Goal: Task Accomplishment & Management: Use online tool/utility

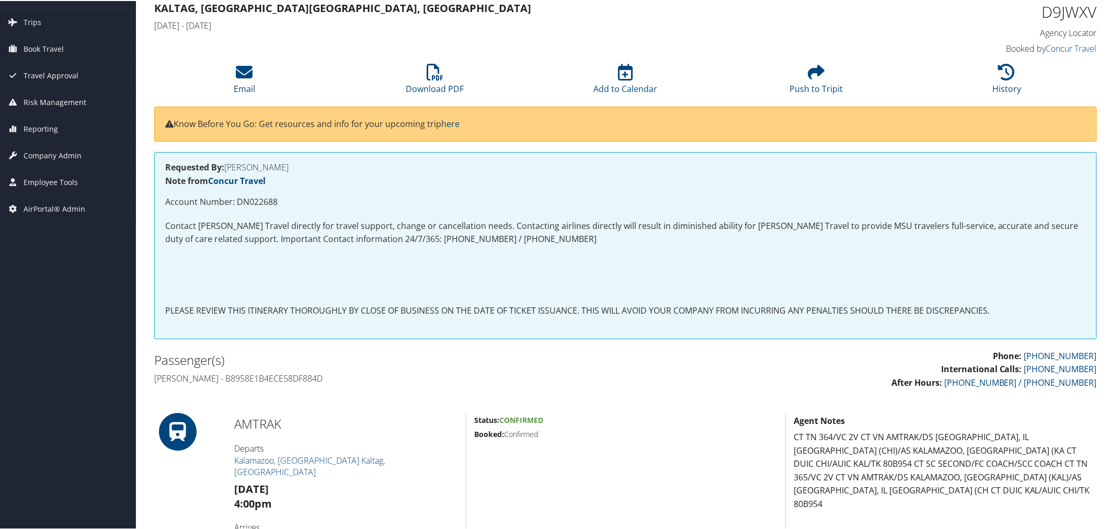
scroll to position [174, 0]
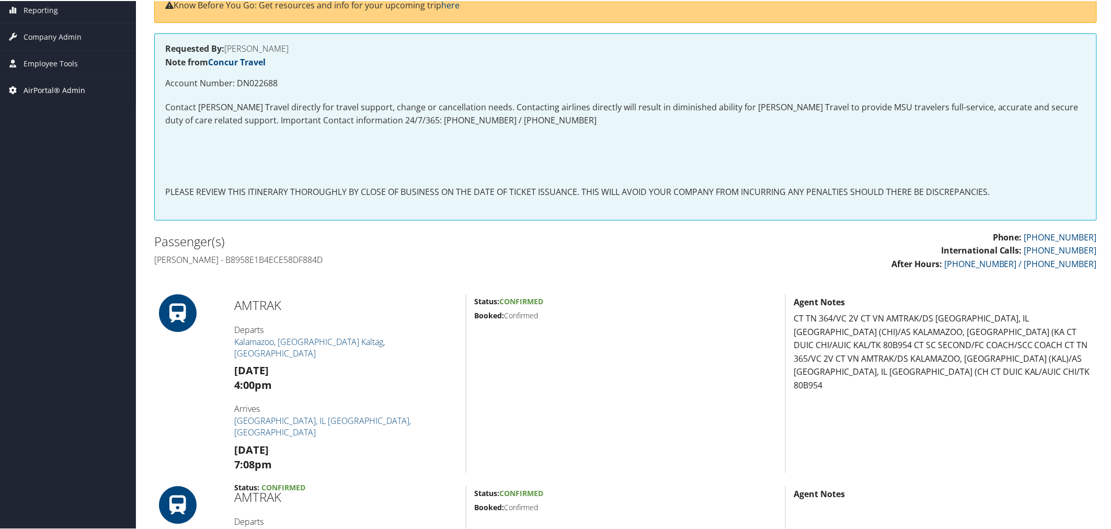
click at [54, 90] on span "AirPortal® Admin" at bounding box center [55, 89] width 62 height 26
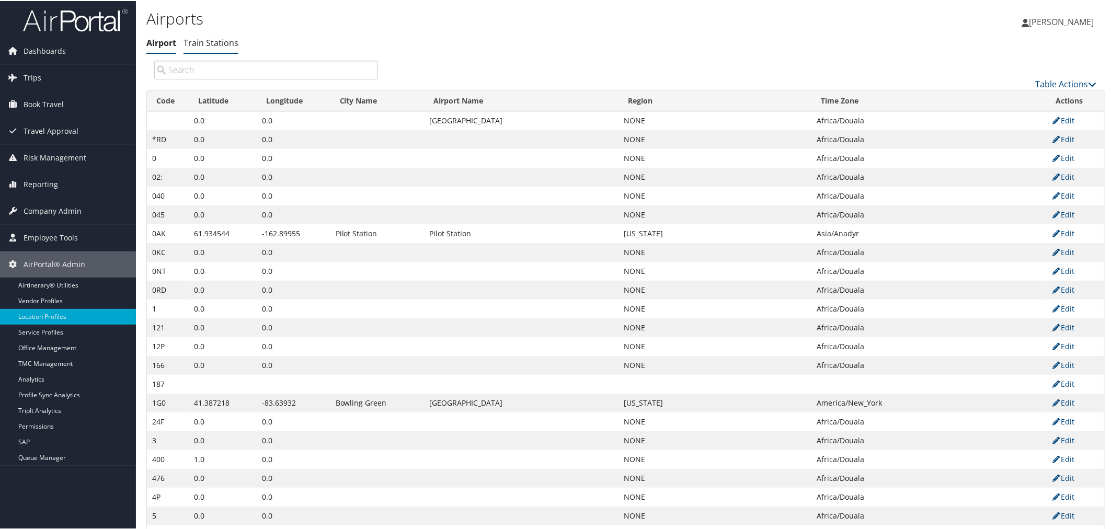
click at [215, 42] on link "Train Stations" at bounding box center [211, 42] width 55 height 12
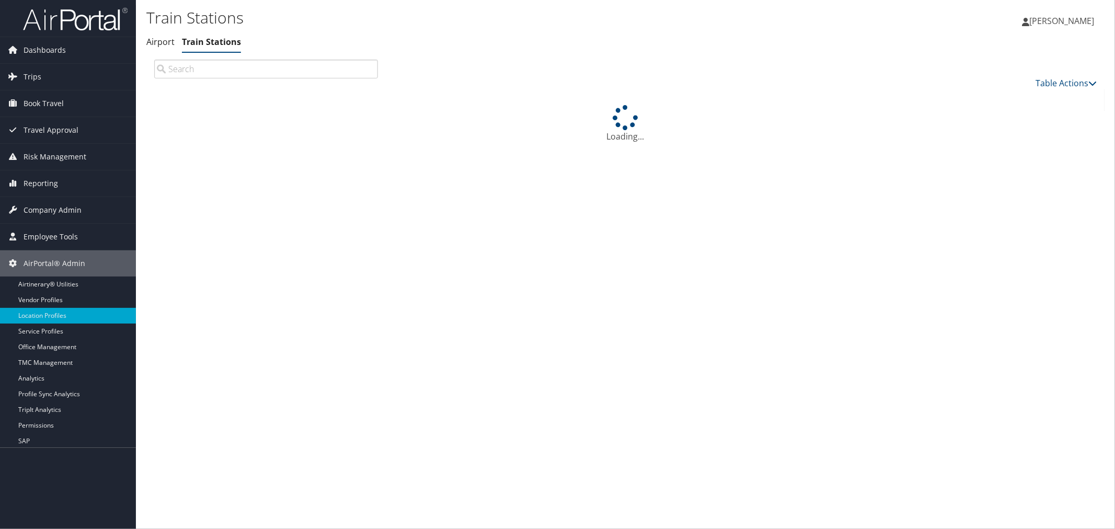
drag, startPoint x: 0, startPoint y: 0, endPoint x: 218, endPoint y: 73, distance: 230.0
click at [218, 73] on input "search" at bounding box center [266, 69] width 224 height 19
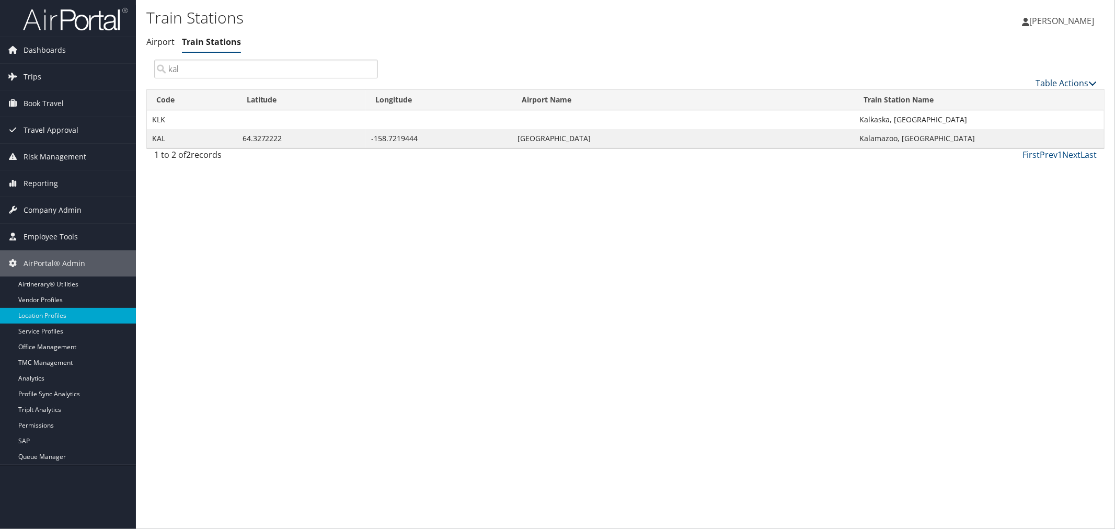
type input "kal"
click at [1050, 80] on link "Table Actions" at bounding box center [1066, 83] width 61 height 12
click at [1028, 96] on link "New Record" at bounding box center [1032, 99] width 138 height 18
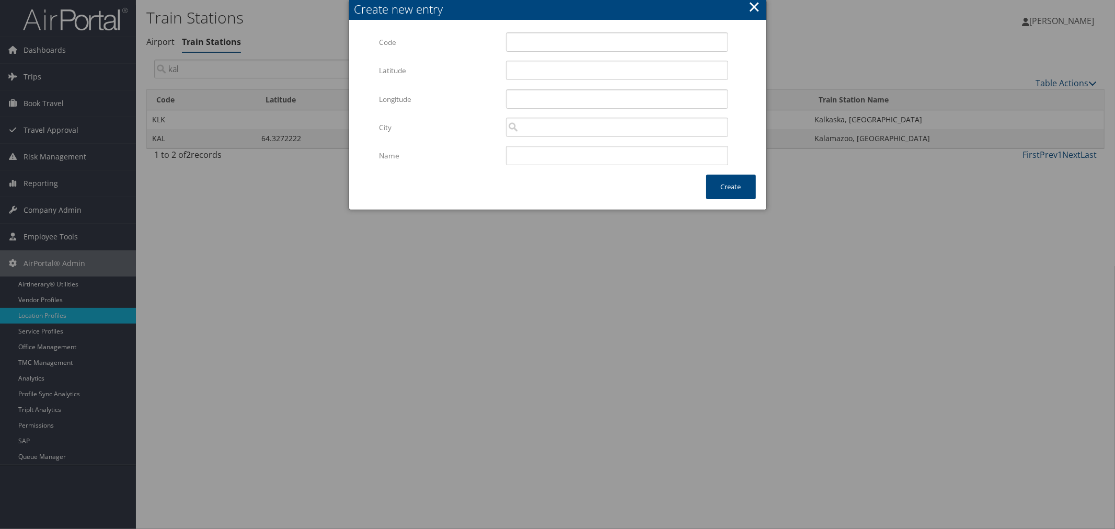
click at [754, 6] on button "×" at bounding box center [754, 6] width 12 height 21
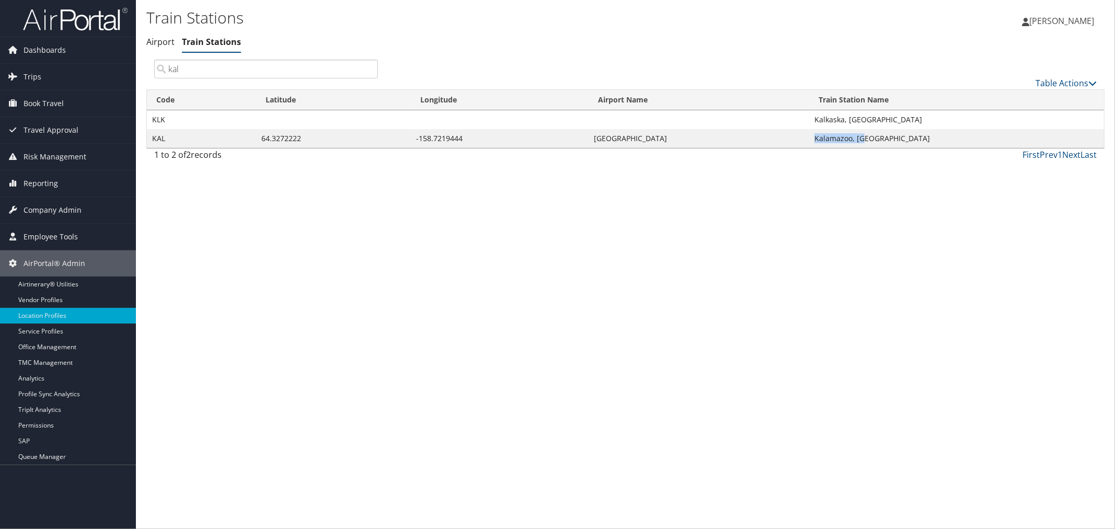
drag, startPoint x: 866, startPoint y: 138, endPoint x: 817, endPoint y: 136, distance: 49.2
click at [817, 136] on td "Kalamazoo, MI" at bounding box center [957, 138] width 295 height 19
copy td "Kalamazoo, MI"
click at [161, 42] on link "Airport" at bounding box center [160, 42] width 28 height 12
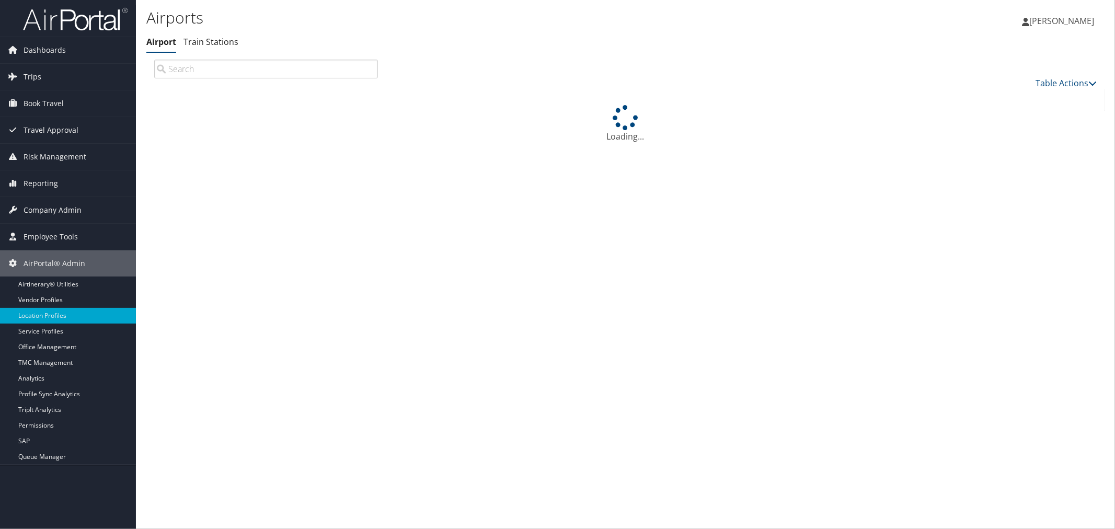
click at [194, 72] on input "search" at bounding box center [266, 69] width 224 height 19
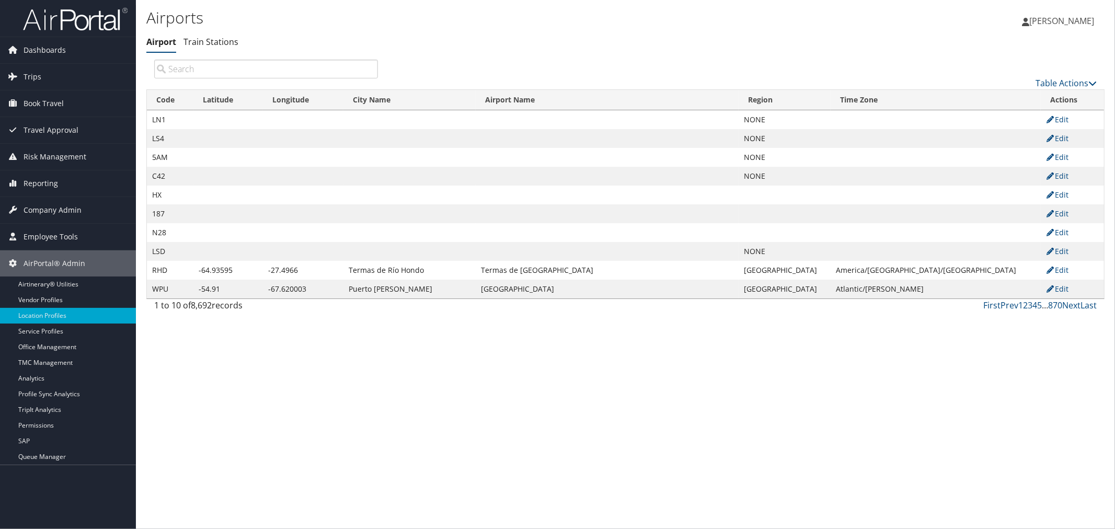
paste input "Kalamazoo, [GEOGRAPHIC_DATA]"
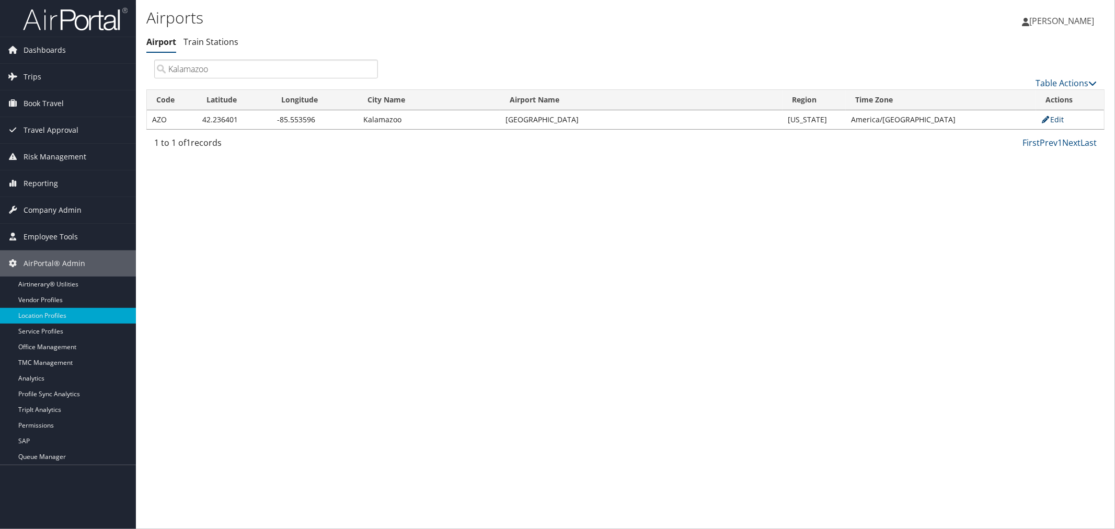
type input "Kalamazoo"
click at [1053, 119] on link "Edit" at bounding box center [1053, 120] width 23 height 10
select select "26622"
select select "98"
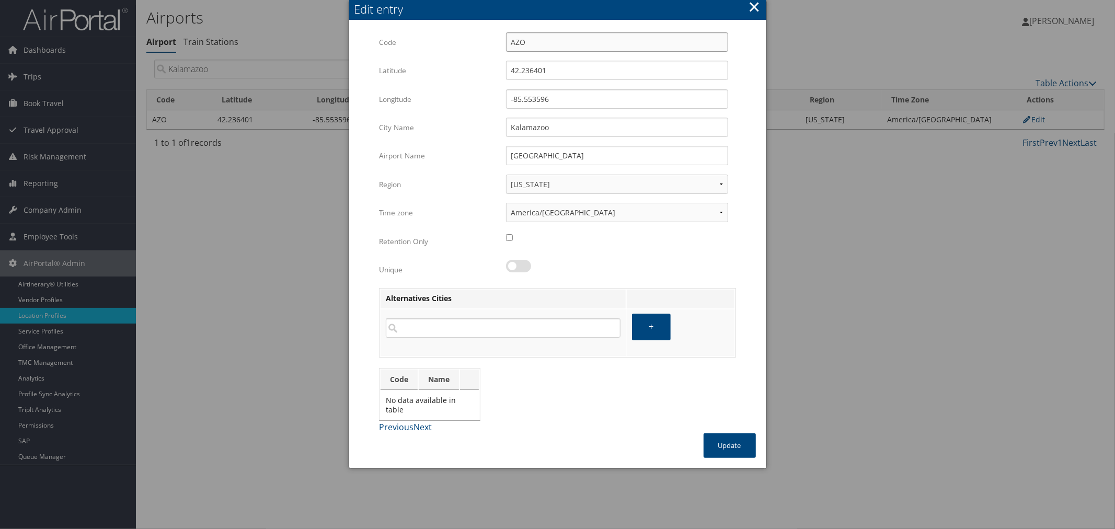
drag, startPoint x: 518, startPoint y: 42, endPoint x: 511, endPoint y: 42, distance: 6.3
click at [511, 42] on input "AZO" at bounding box center [617, 41] width 222 height 19
click at [754, 6] on button "×" at bounding box center [754, 6] width 12 height 21
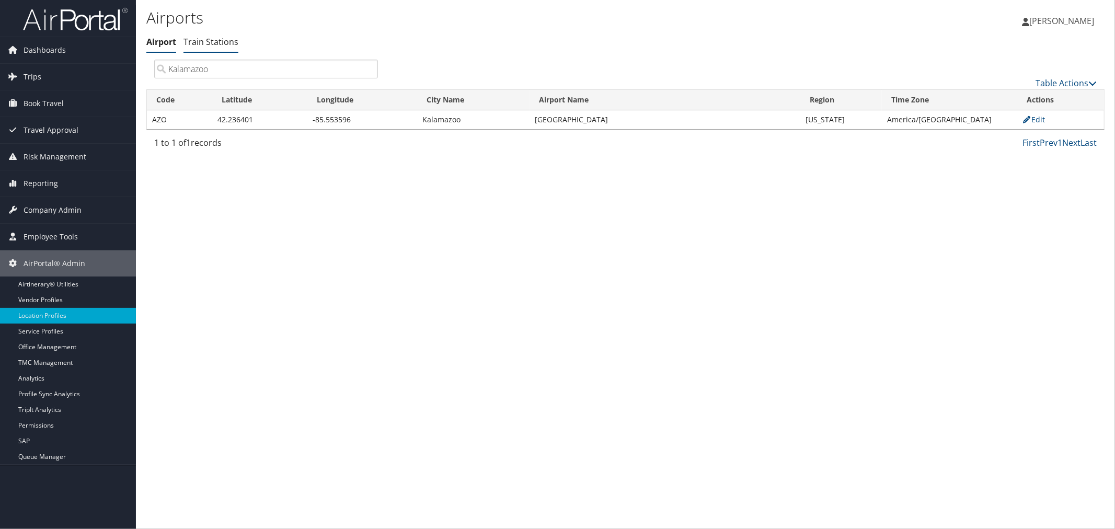
click at [204, 40] on link "Train Stations" at bounding box center [211, 42] width 55 height 12
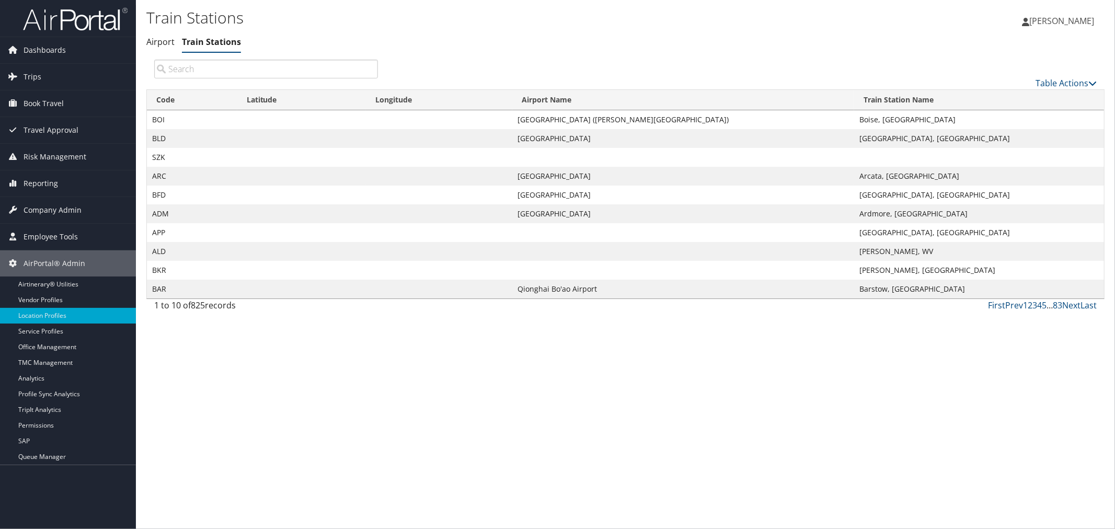
drag, startPoint x: 286, startPoint y: 69, endPoint x: 300, endPoint y: 52, distance: 21.6
click at [286, 69] on input "search" at bounding box center [266, 69] width 224 height 19
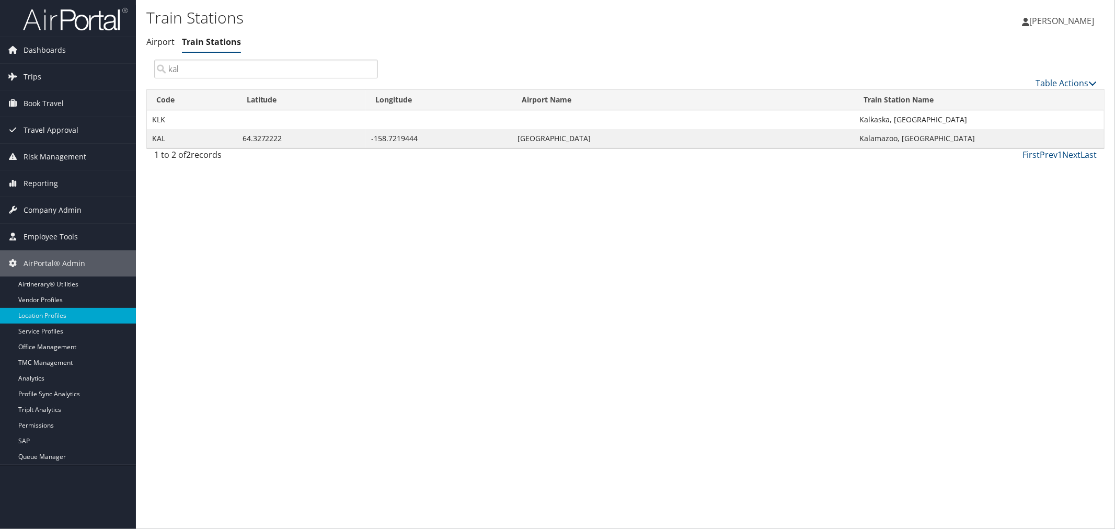
type input "kal"
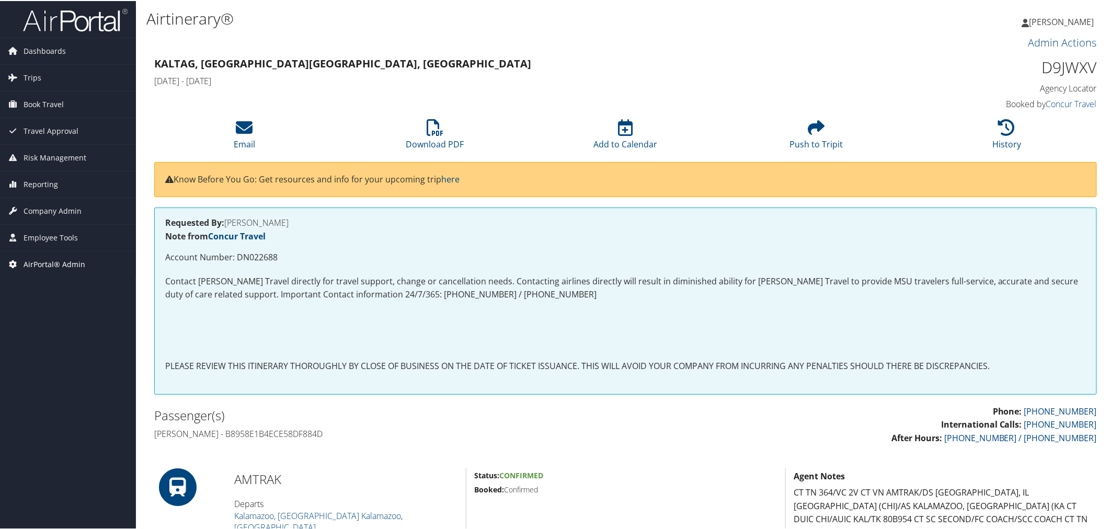
click at [66, 258] on span "AirPortal® Admin" at bounding box center [55, 264] width 62 height 26
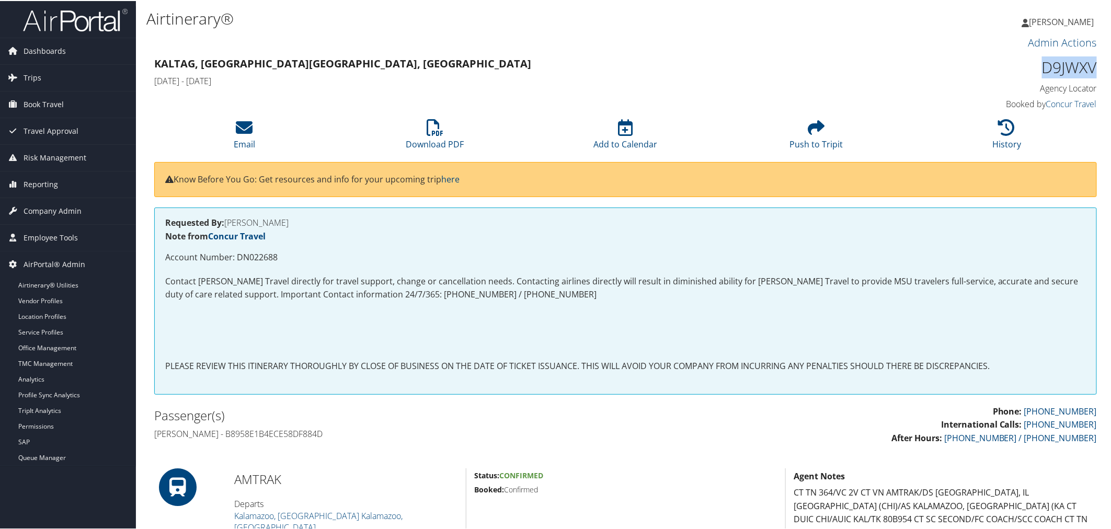
drag, startPoint x: 1035, startPoint y: 70, endPoint x: 1089, endPoint y: 63, distance: 53.8
click at [1089, 63] on h1 "D9JWXV" at bounding box center [985, 66] width 224 height 22
copy h1 "D9JWXV"
click at [60, 285] on link "Airtinerary® Utilities" at bounding box center [68, 285] width 136 height 16
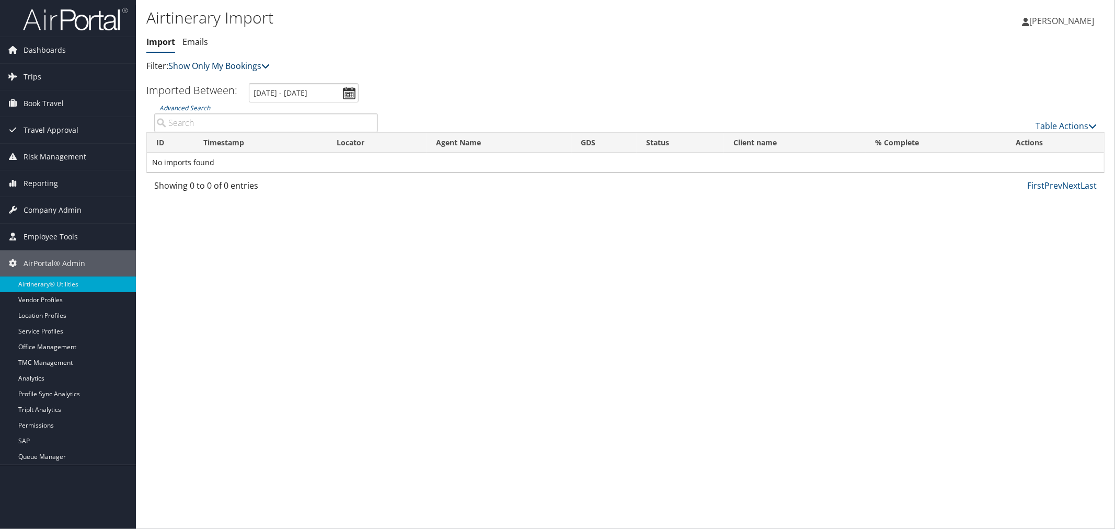
click at [229, 65] on link "Show Only My Bookings" at bounding box center [218, 66] width 101 height 12
click at [241, 76] on link "Show My TMC Bookings" at bounding box center [240, 82] width 138 height 18
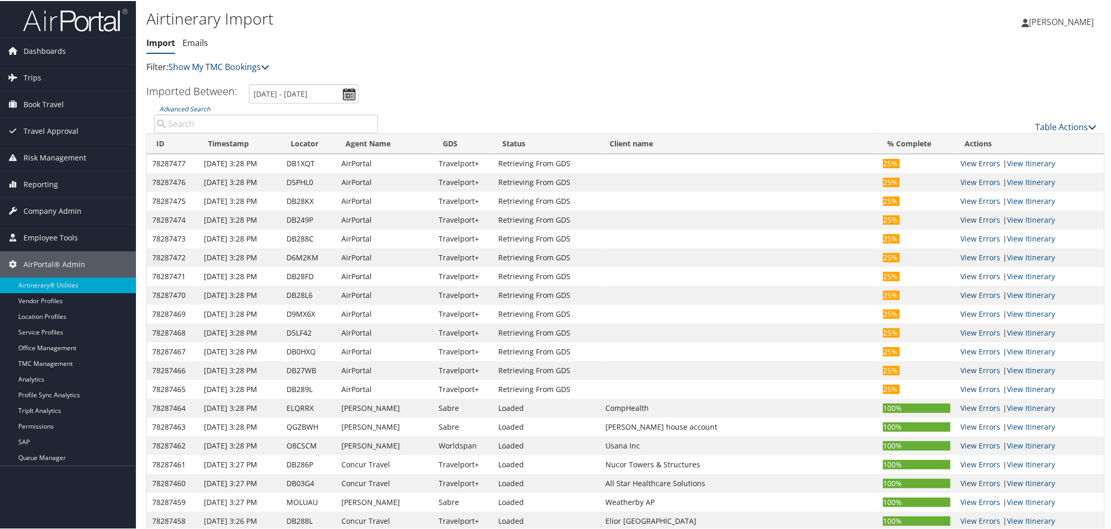
click at [243, 119] on input "Advanced Search" at bounding box center [266, 122] width 224 height 19
paste input "D9JWXV"
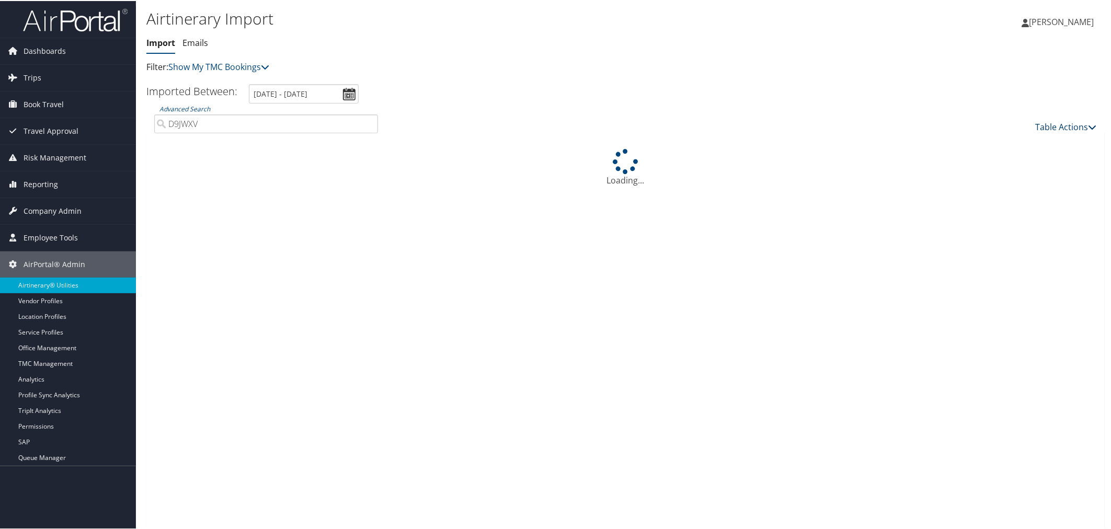
type input "D9JWXV"
click at [1046, 126] on link "Table Actions" at bounding box center [1066, 126] width 61 height 12
click at [1001, 157] on link "Import Itinerary" at bounding box center [1032, 160] width 138 height 18
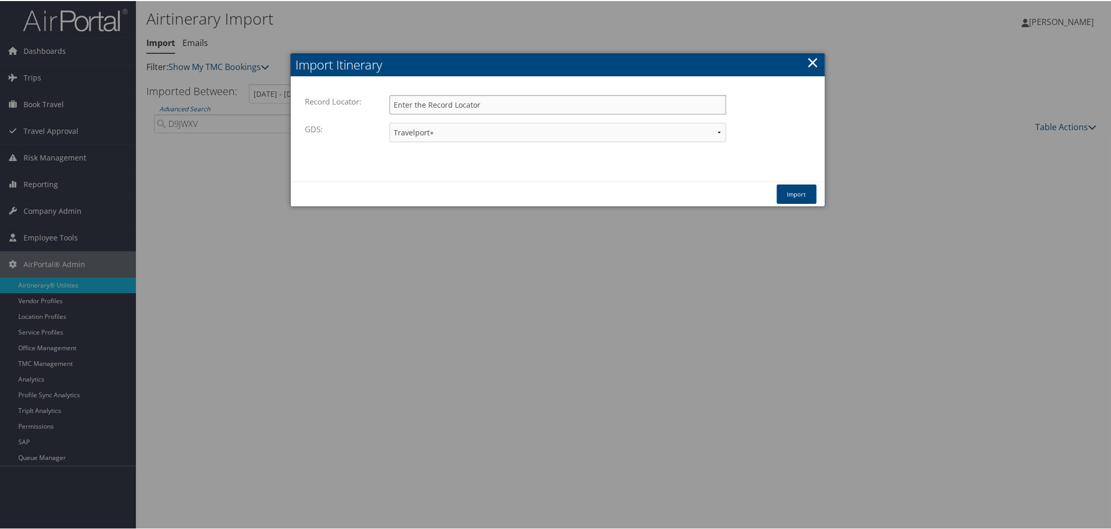
click at [471, 106] on input "Record Locator:" at bounding box center [558, 103] width 337 height 19
paste input "D9JWXV"
type input "D9JWXV"
click at [789, 192] on button "Import" at bounding box center [797, 193] width 40 height 19
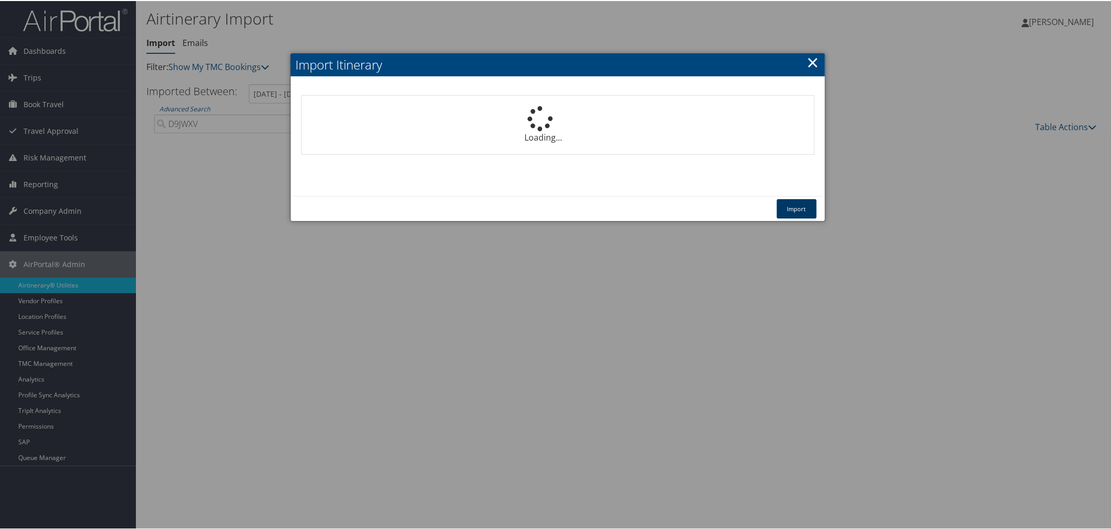
select select "1P"
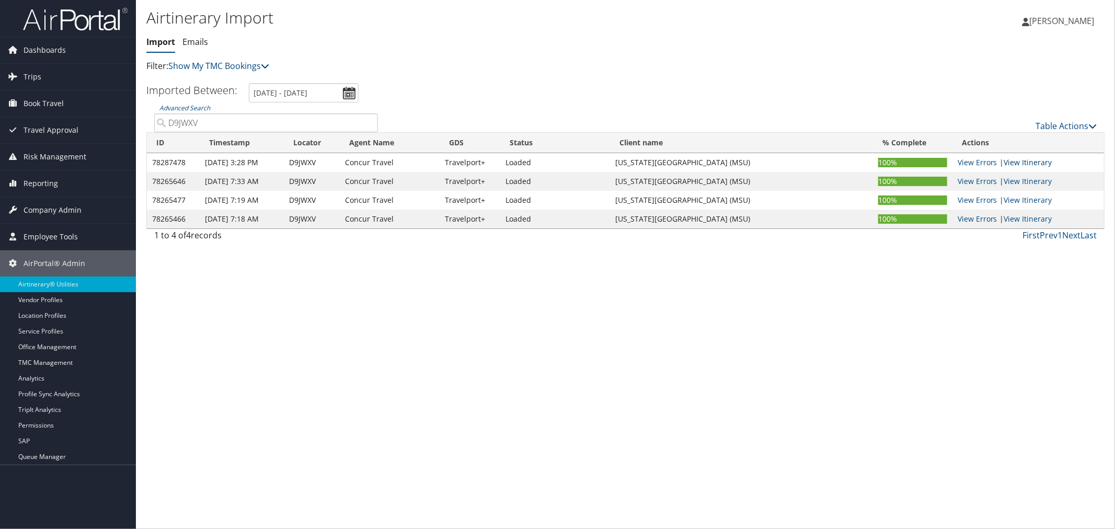
click at [1032, 163] on link "View Itinerary" at bounding box center [1029, 162] width 48 height 10
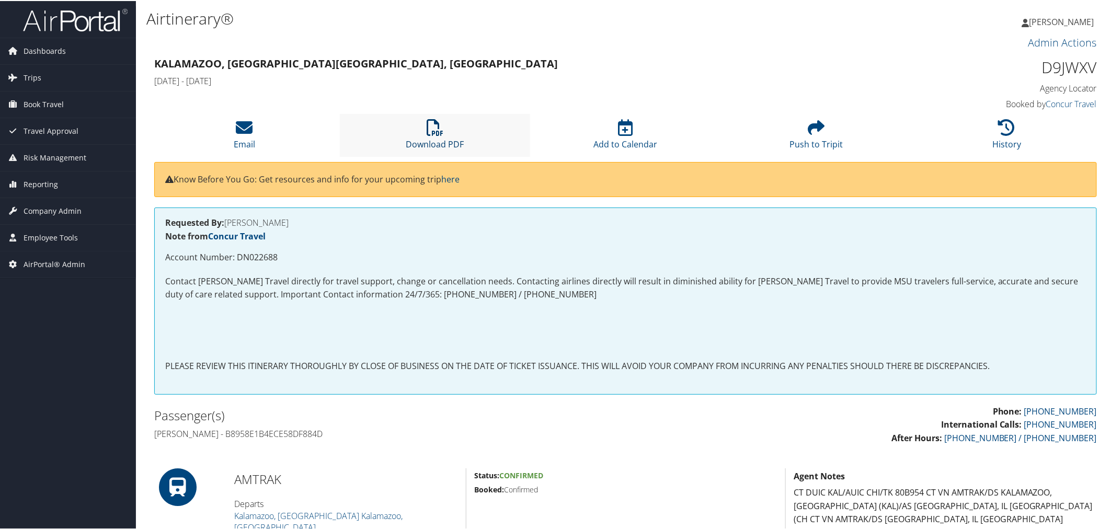
click at [429, 132] on icon at bounding box center [435, 126] width 17 height 17
